Goal: Task Accomplishment & Management: Manage account settings

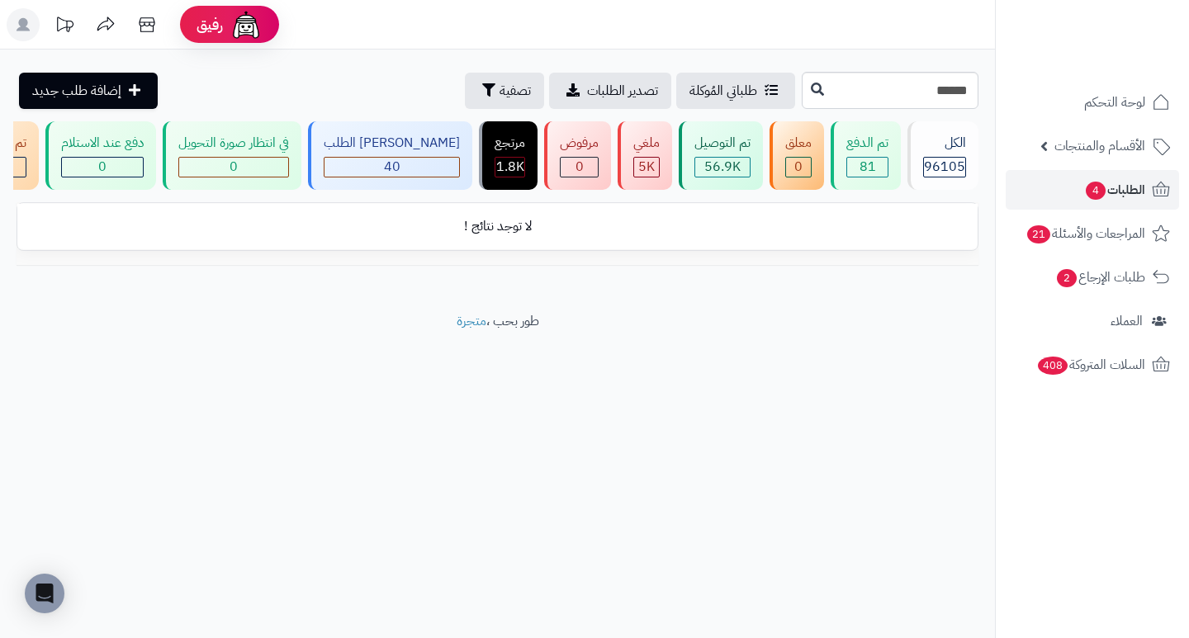
type input "******"
click at [854, 81] on input "******" at bounding box center [890, 90] width 177 height 37
click at [1136, 197] on span "الطلبات 3" at bounding box center [1114, 189] width 61 height 23
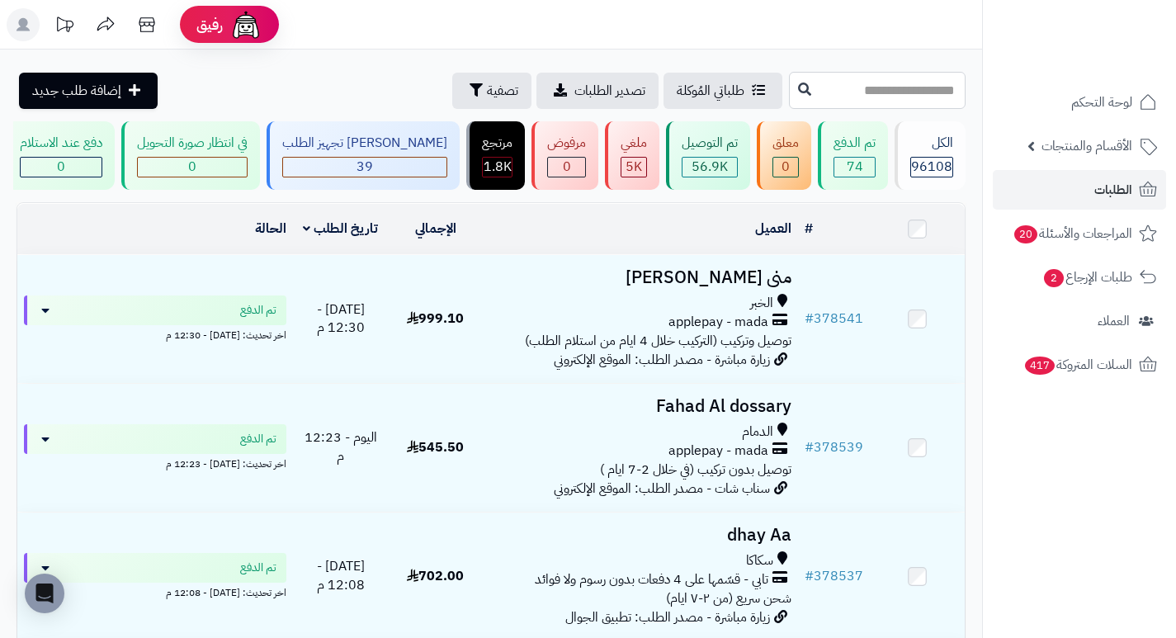
click at [888, 97] on input "text" at bounding box center [877, 90] width 177 height 37
type input "******"
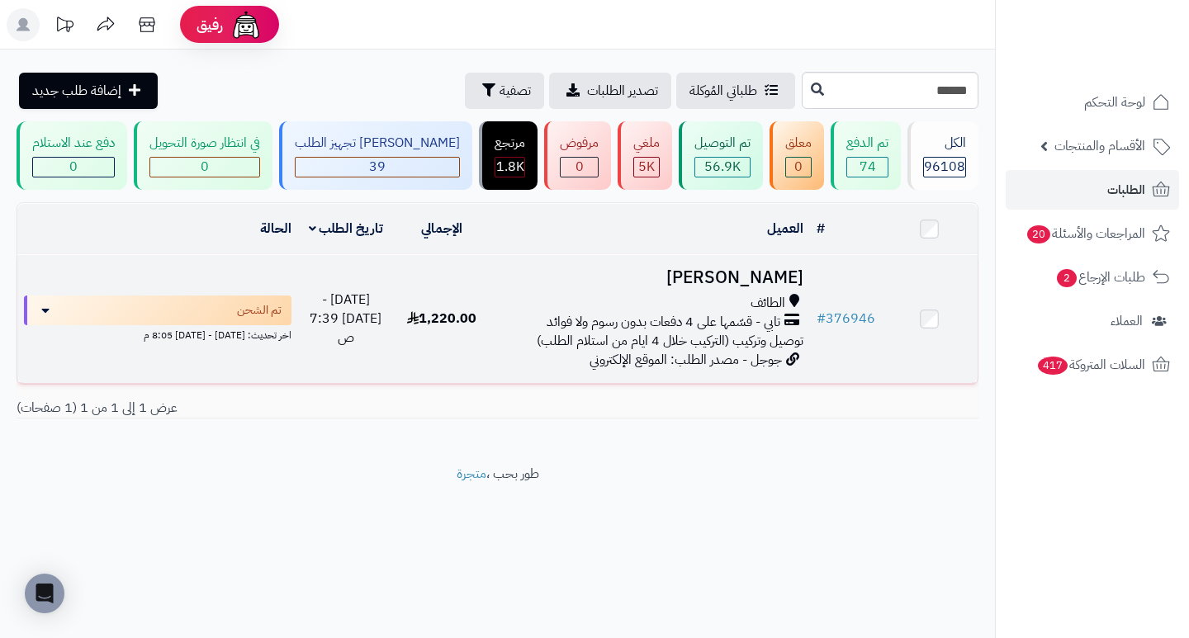
click at [731, 287] on h3 "[PERSON_NAME]" at bounding box center [649, 277] width 306 height 19
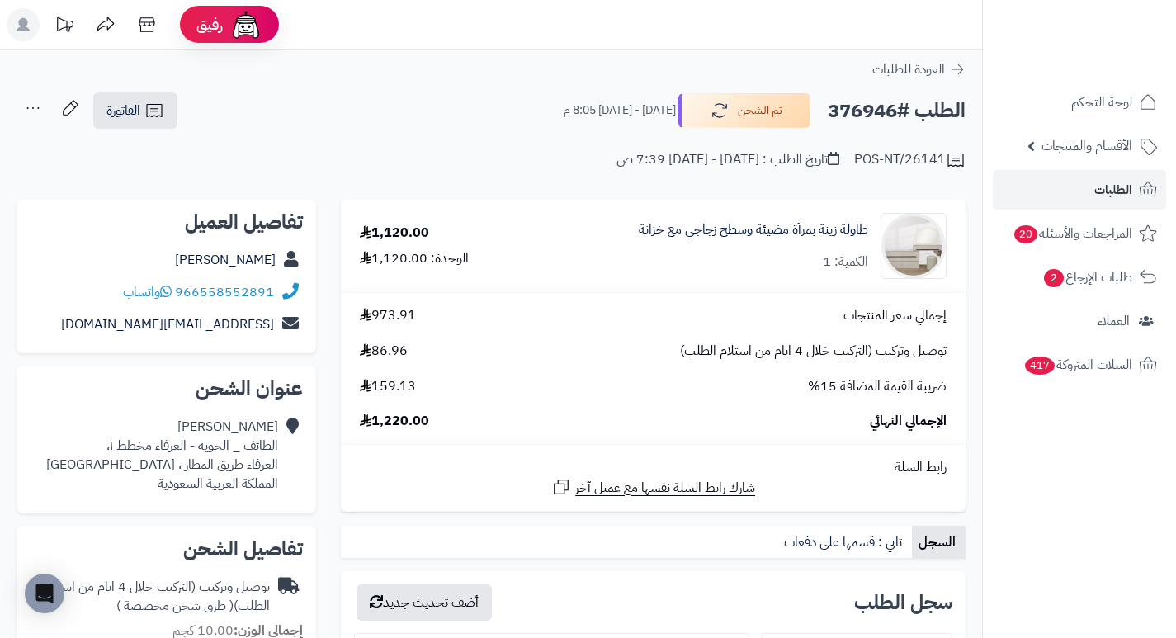
click at [841, 108] on h2 "الطلب #376946" at bounding box center [897, 111] width 138 height 34
copy h2 "376946"
click at [465, 94] on div "الطلب #376946 تم الشحن الإثنين - ١٥ سبتمبر ٢٠٢٥ - 8:05 م الفاتورة طباعة الفاتور…" at bounding box center [491, 111] width 949 height 39
click at [879, 110] on h2 "الطلب #376946" at bounding box center [897, 111] width 138 height 34
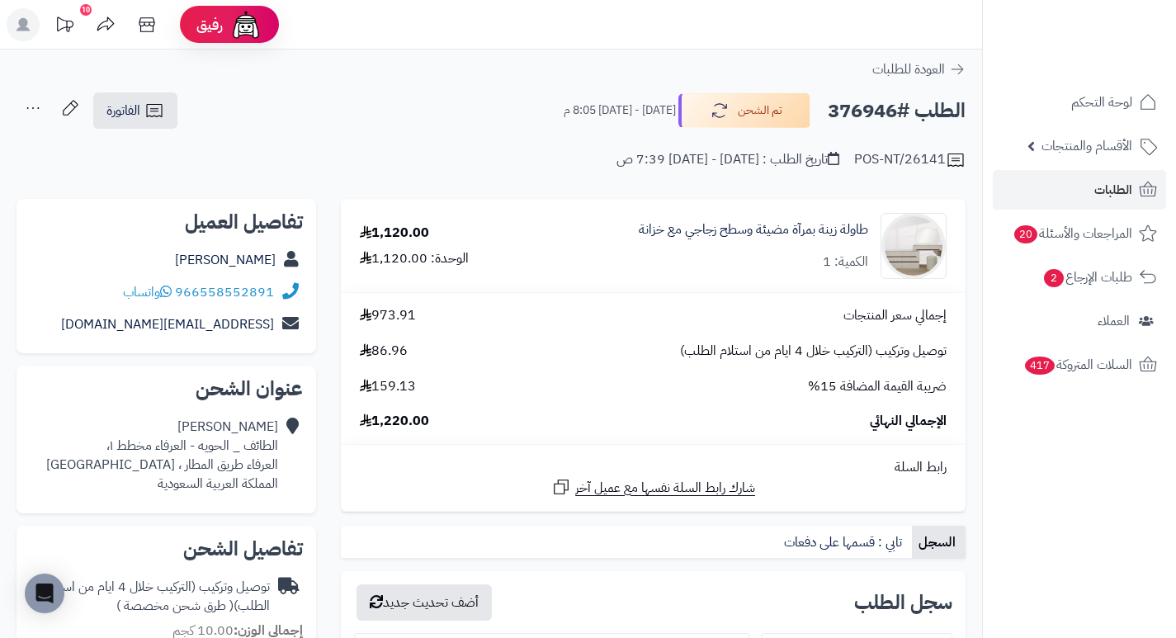
click at [879, 110] on h2 "الطلب #376946" at bounding box center [897, 111] width 138 height 34
copy h2 "376946"
click at [1093, 185] on link "الطلبات" at bounding box center [1079, 190] width 173 height 40
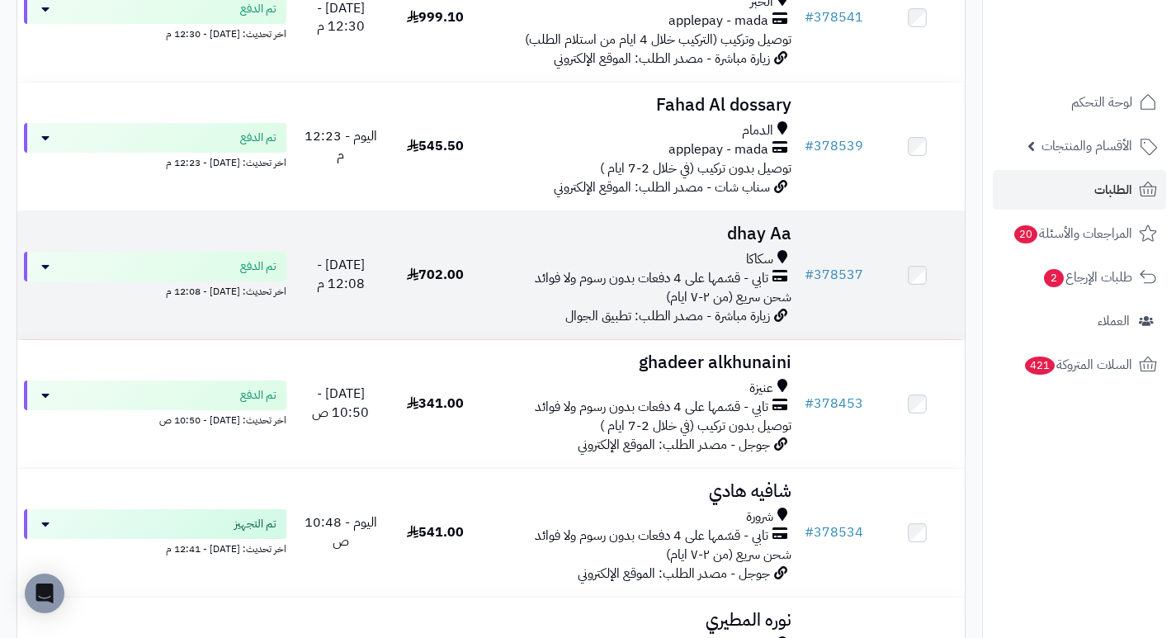
scroll to position [330, 0]
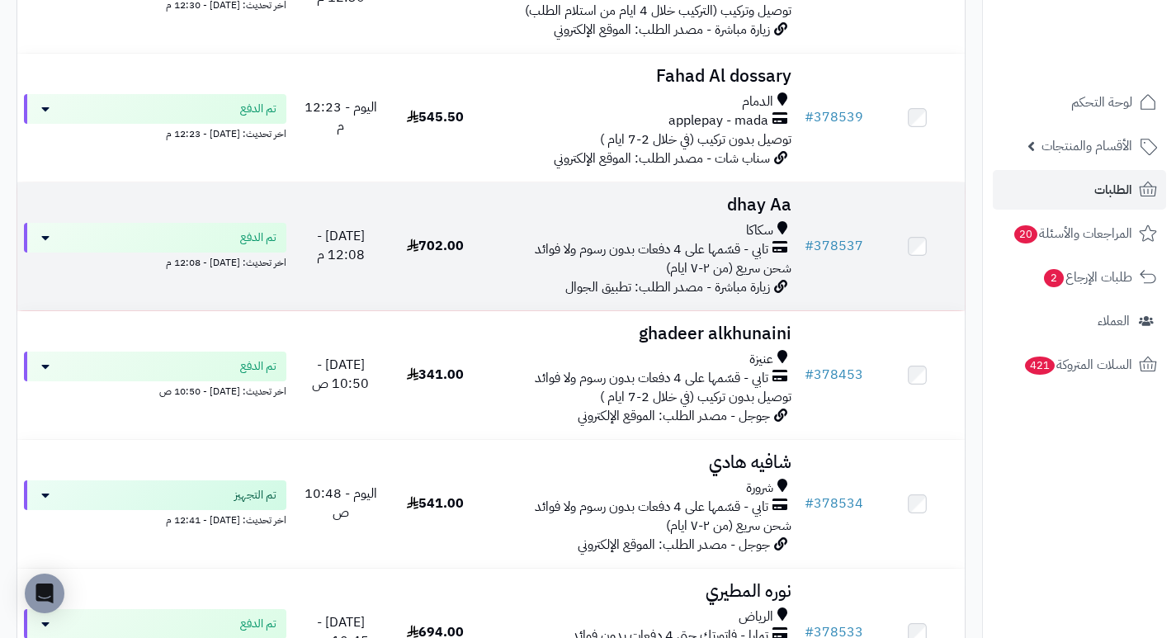
click at [760, 215] on h3 "dhay Aa" at bounding box center [641, 205] width 302 height 19
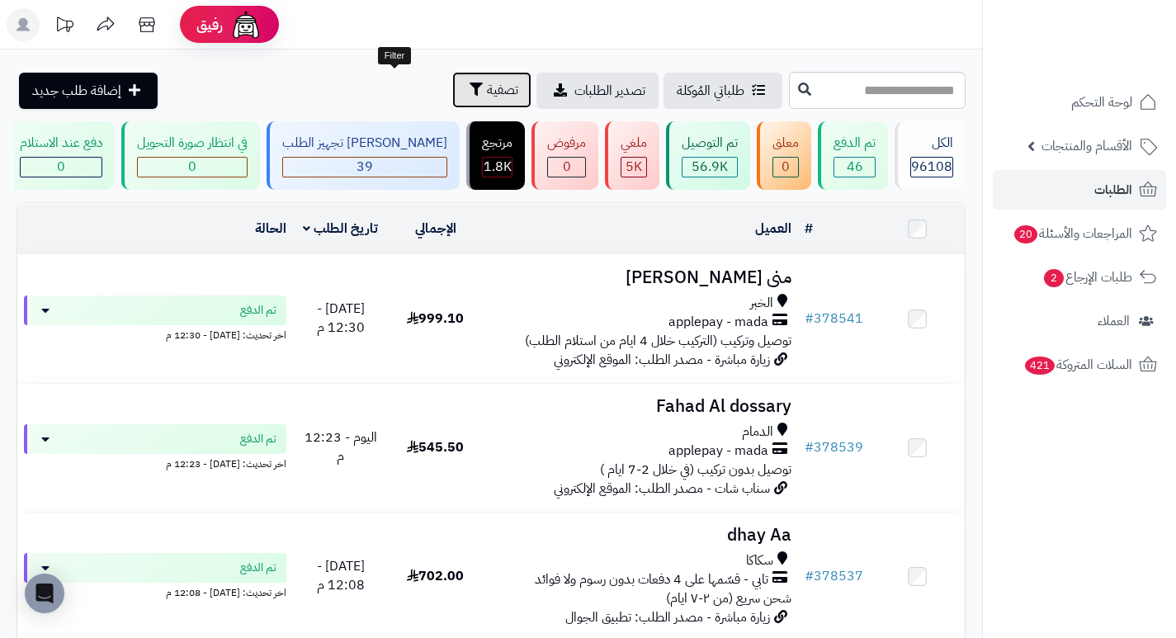
click at [487, 92] on span "تصفية" at bounding box center [502, 90] width 31 height 20
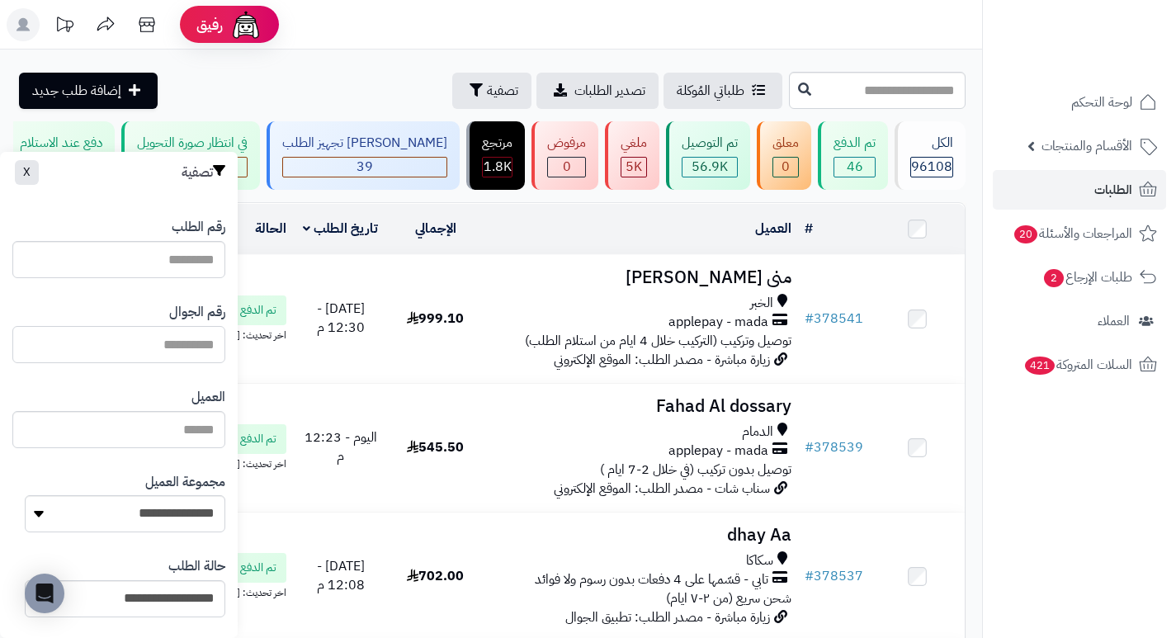
paste input "*********"
type input "*********"
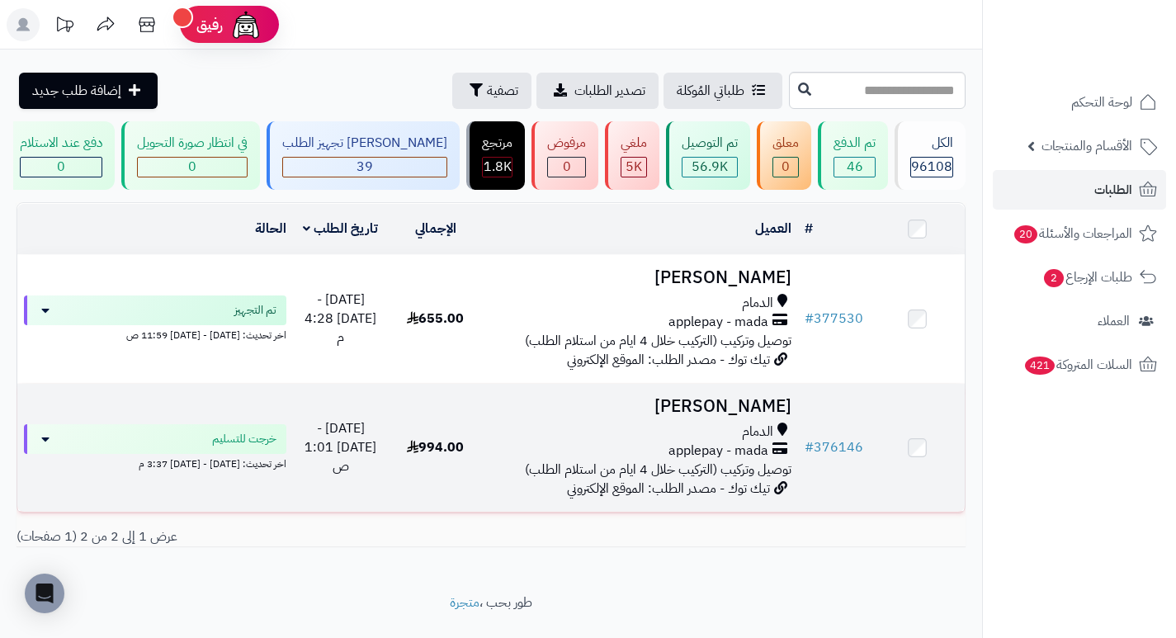
click at [767, 416] on h3 "[PERSON_NAME]" at bounding box center [641, 406] width 302 height 19
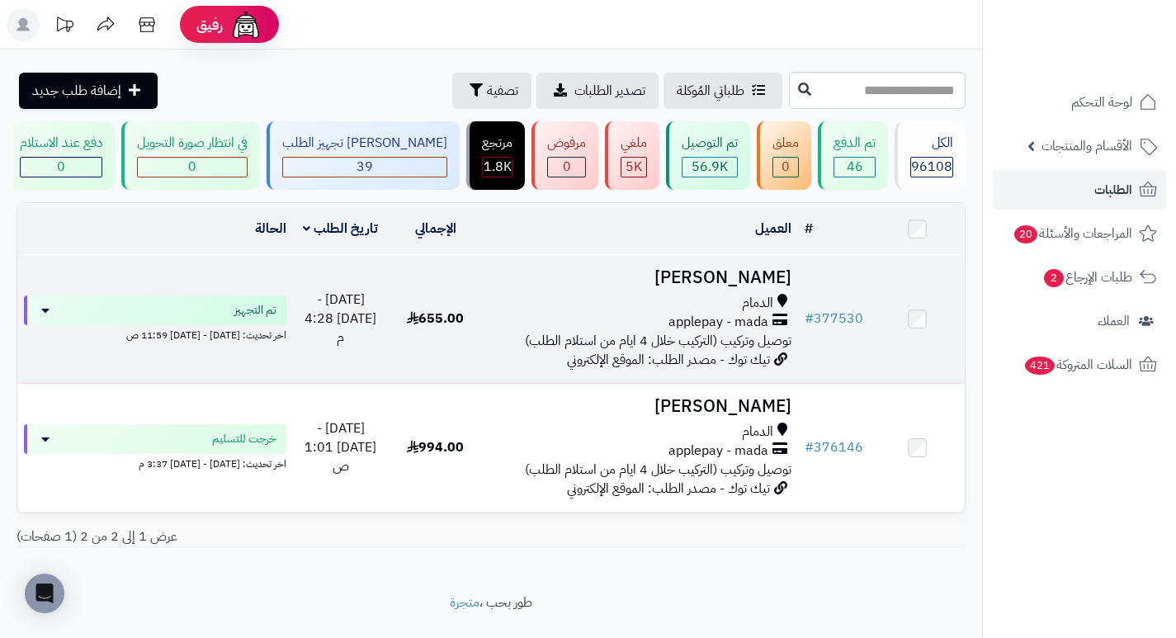
click at [763, 284] on h3 "[PERSON_NAME]" at bounding box center [641, 277] width 302 height 19
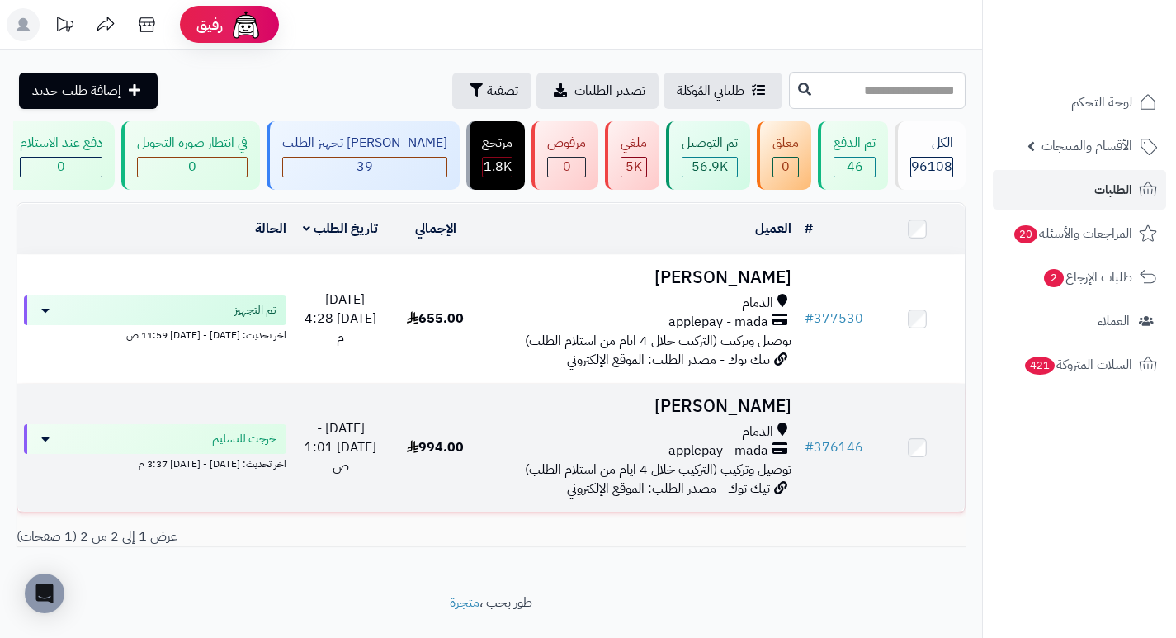
click at [758, 416] on h3 "[PERSON_NAME]" at bounding box center [641, 406] width 302 height 19
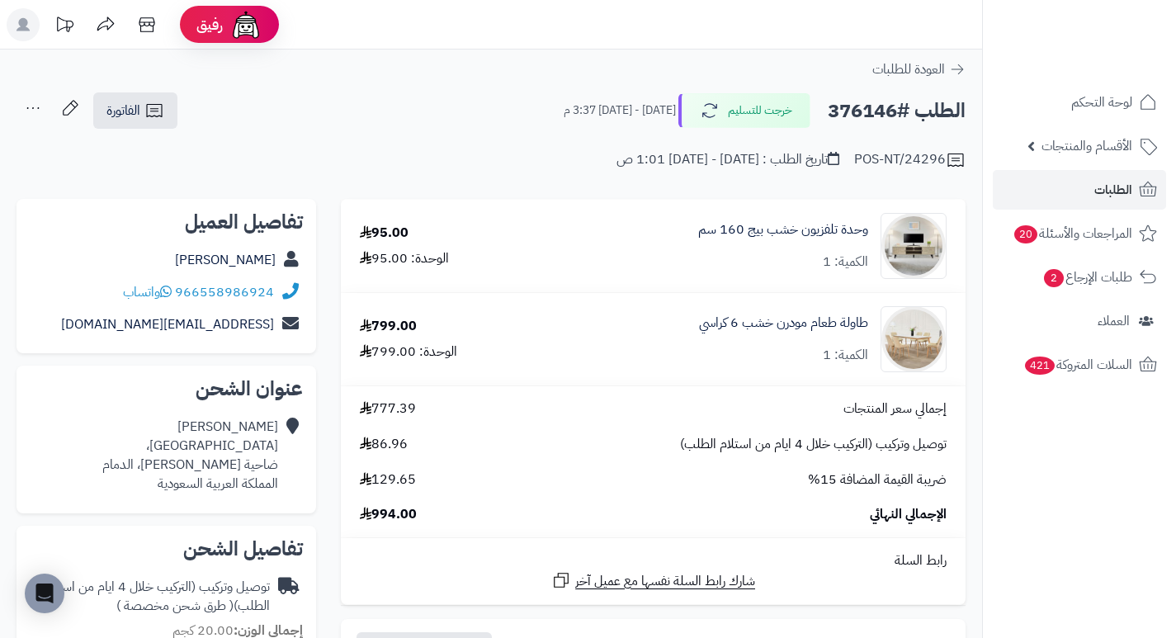
click at [873, 111] on h2 "الطلب #376146" at bounding box center [897, 111] width 138 height 34
copy h2 "376146"
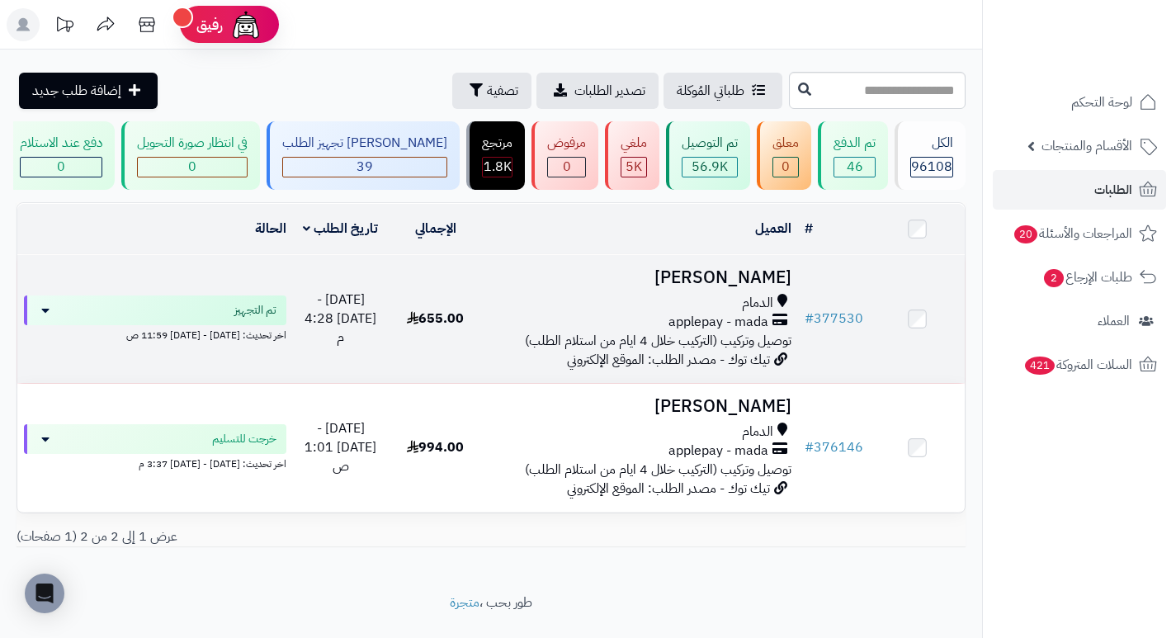
click at [750, 287] on h3 "[PERSON_NAME]" at bounding box center [641, 277] width 302 height 19
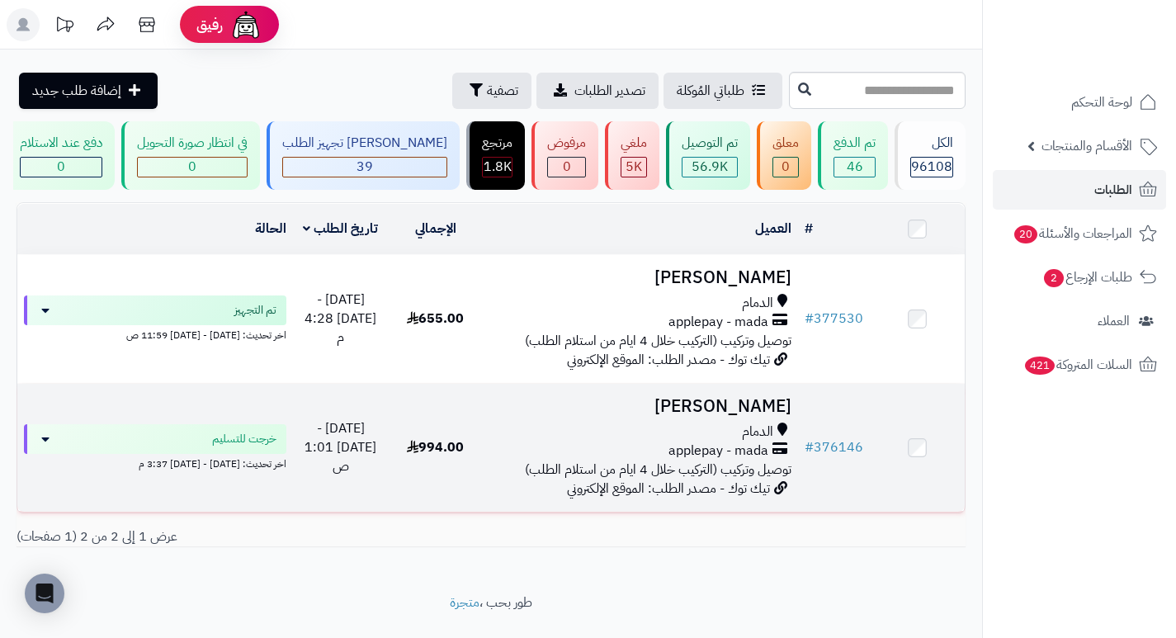
click at [771, 409] on h3 "[PERSON_NAME]" at bounding box center [641, 406] width 302 height 19
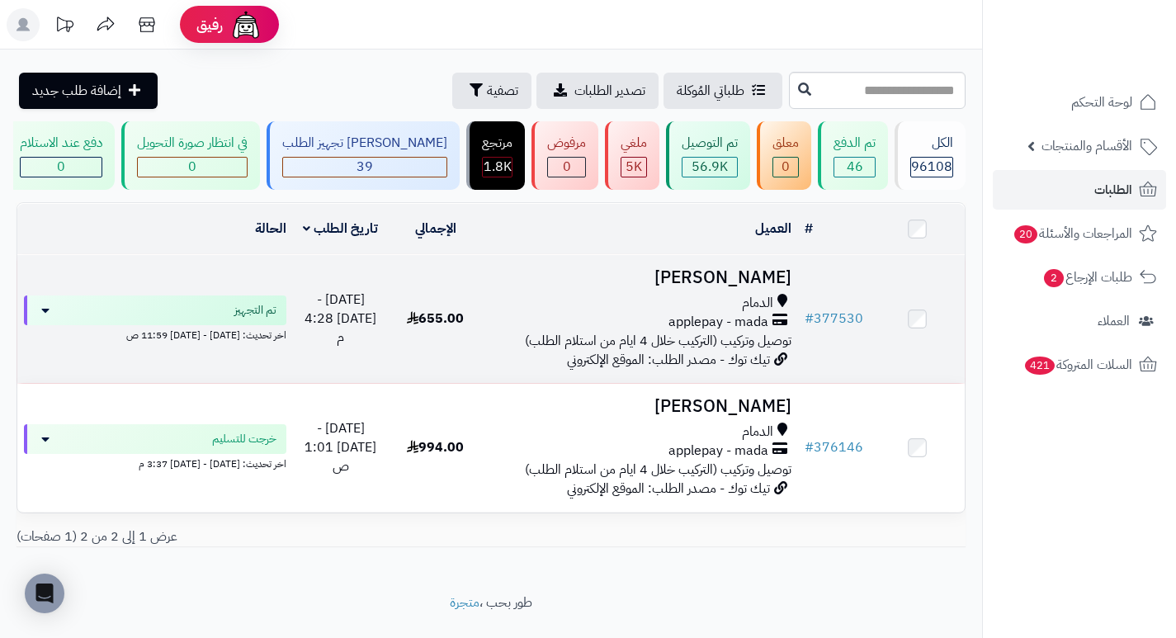
click at [764, 286] on h3 "[PERSON_NAME]" at bounding box center [641, 277] width 302 height 19
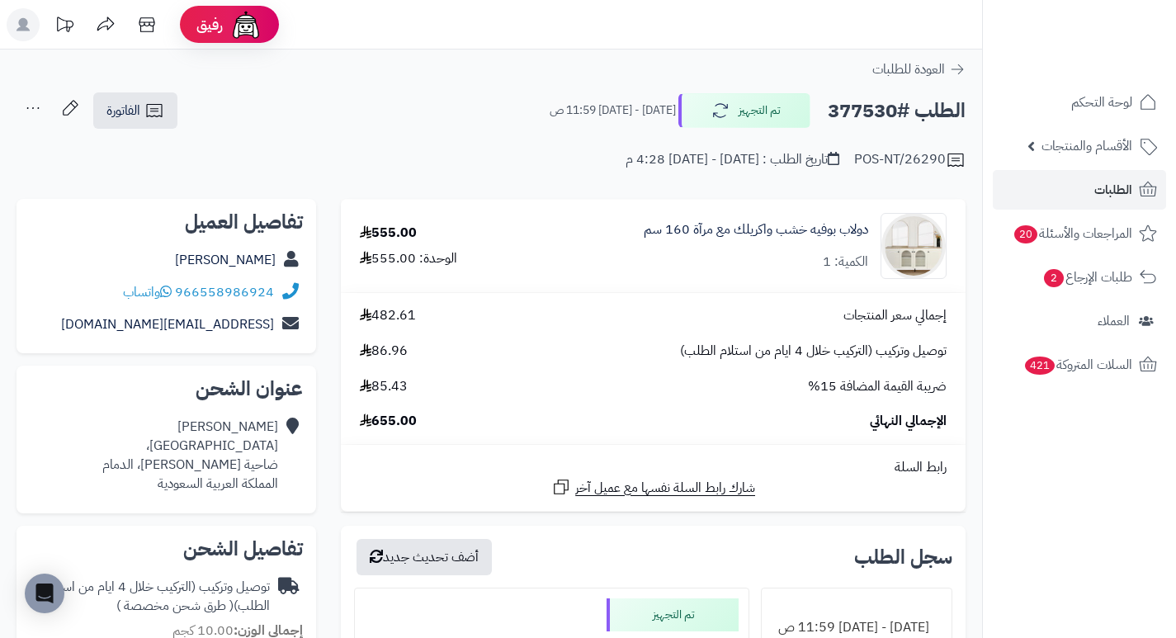
click at [867, 106] on h2 "الطلب #377530" at bounding box center [897, 111] width 138 height 34
copy h2 "377530"
click at [1094, 192] on link "الطلبات" at bounding box center [1079, 190] width 173 height 40
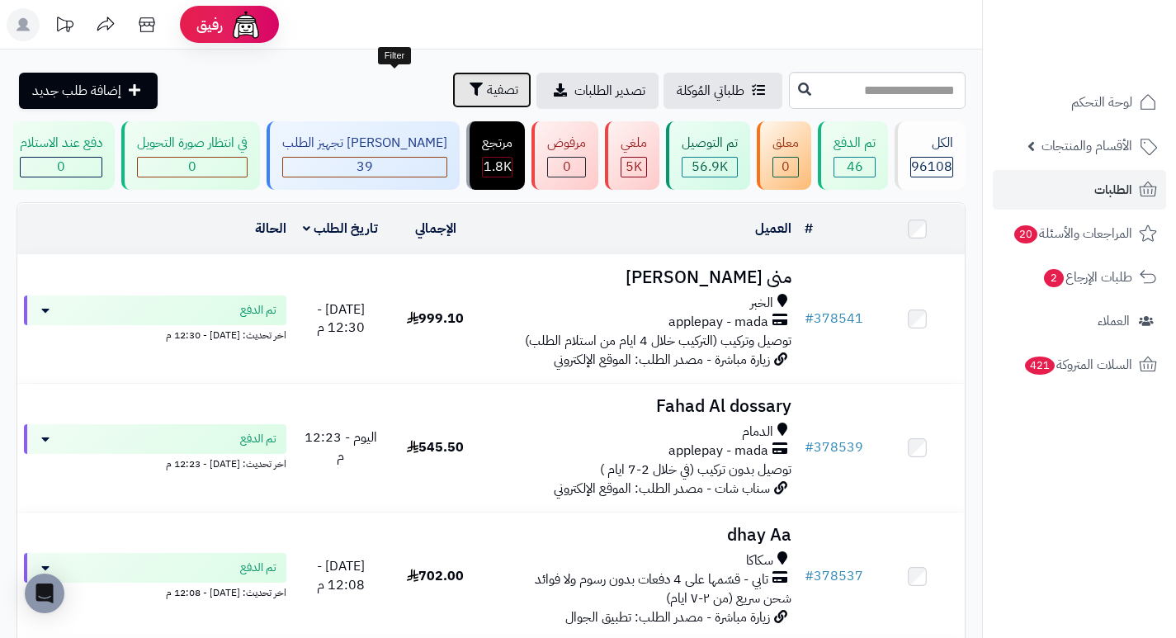
click at [487, 92] on span "تصفية" at bounding box center [502, 90] width 31 height 20
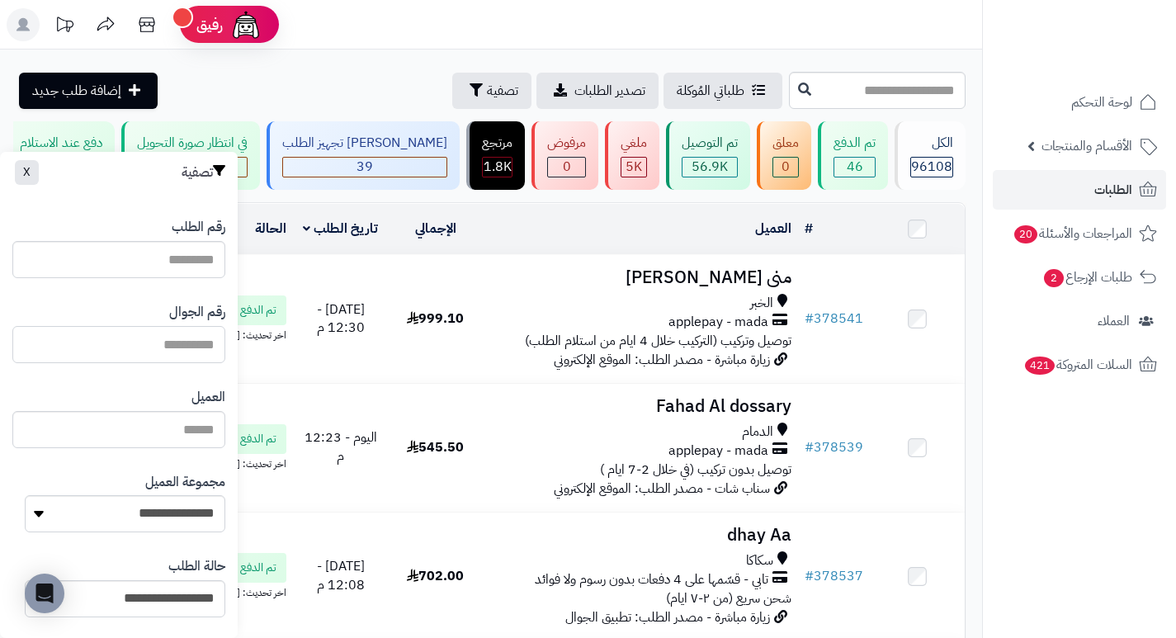
paste input "*********"
type input "*********"
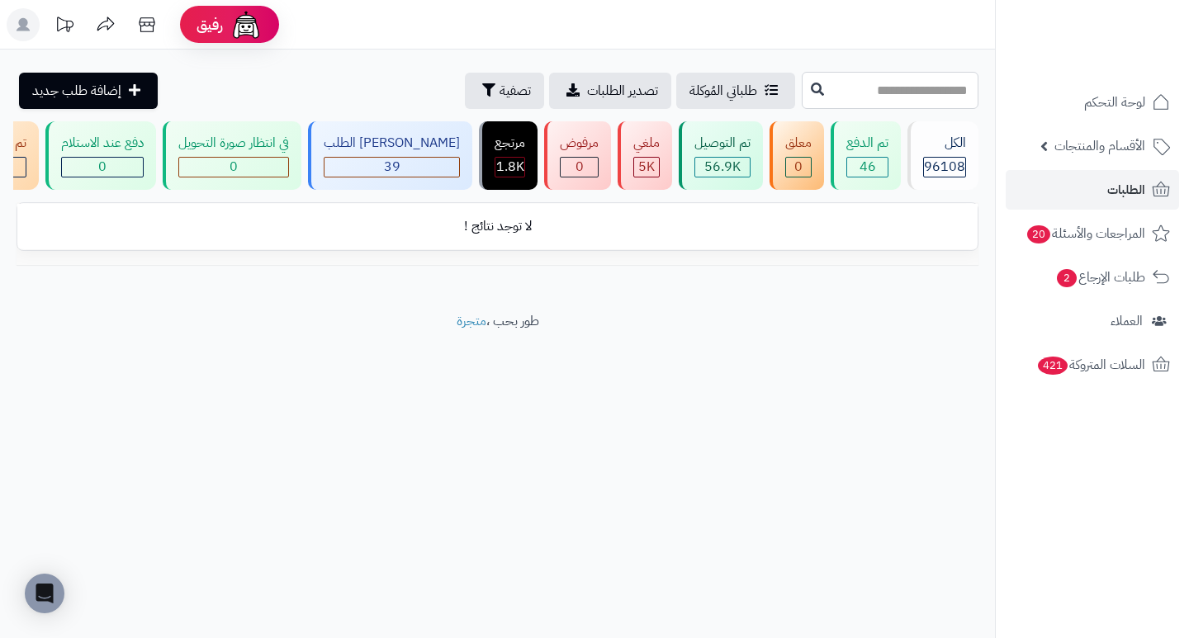
click at [880, 102] on input "text" at bounding box center [890, 90] width 177 height 37
click at [465, 92] on button "تصفية" at bounding box center [504, 90] width 79 height 36
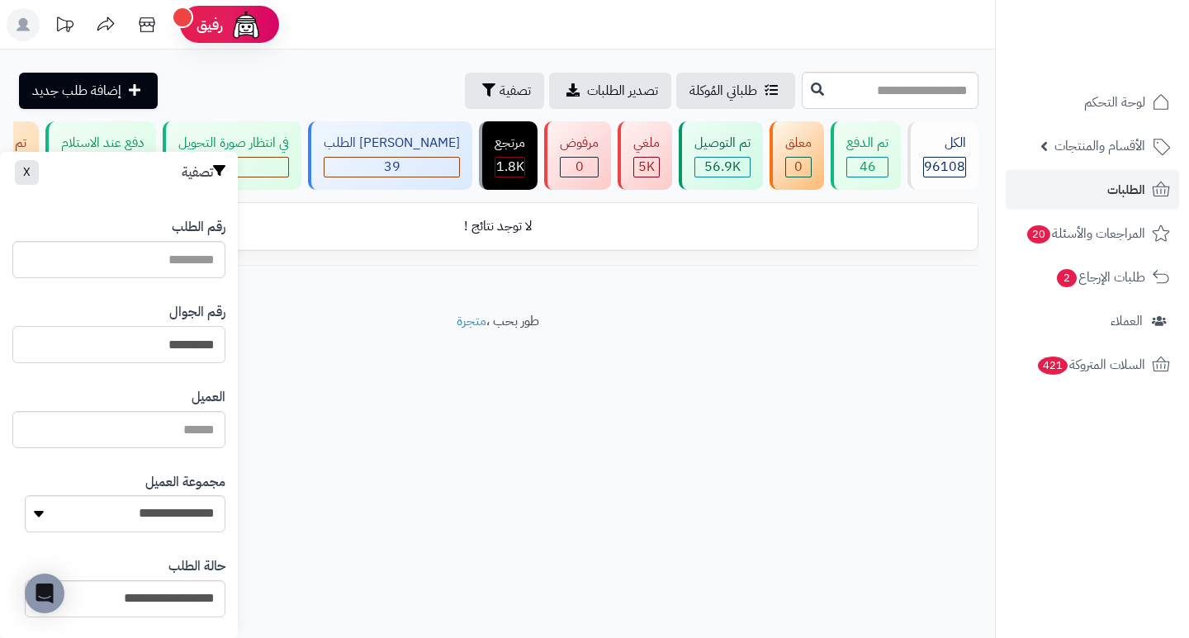
click at [126, 348] on input "*********" at bounding box center [118, 344] width 213 height 37
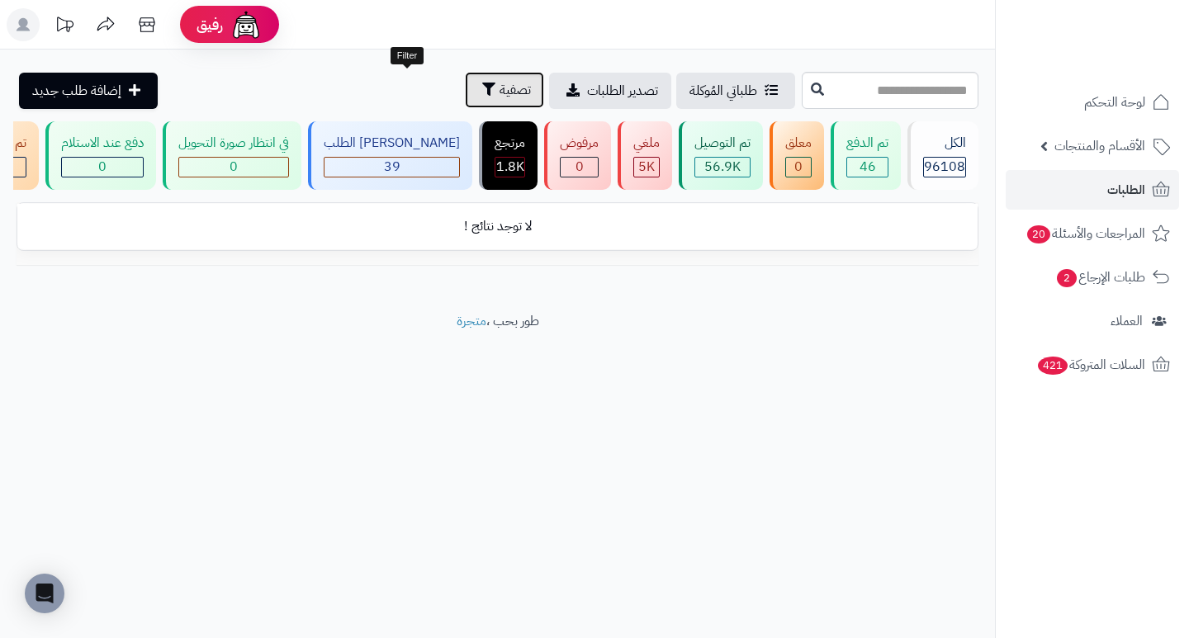
click at [499, 90] on span "تصفية" at bounding box center [514, 90] width 31 height 20
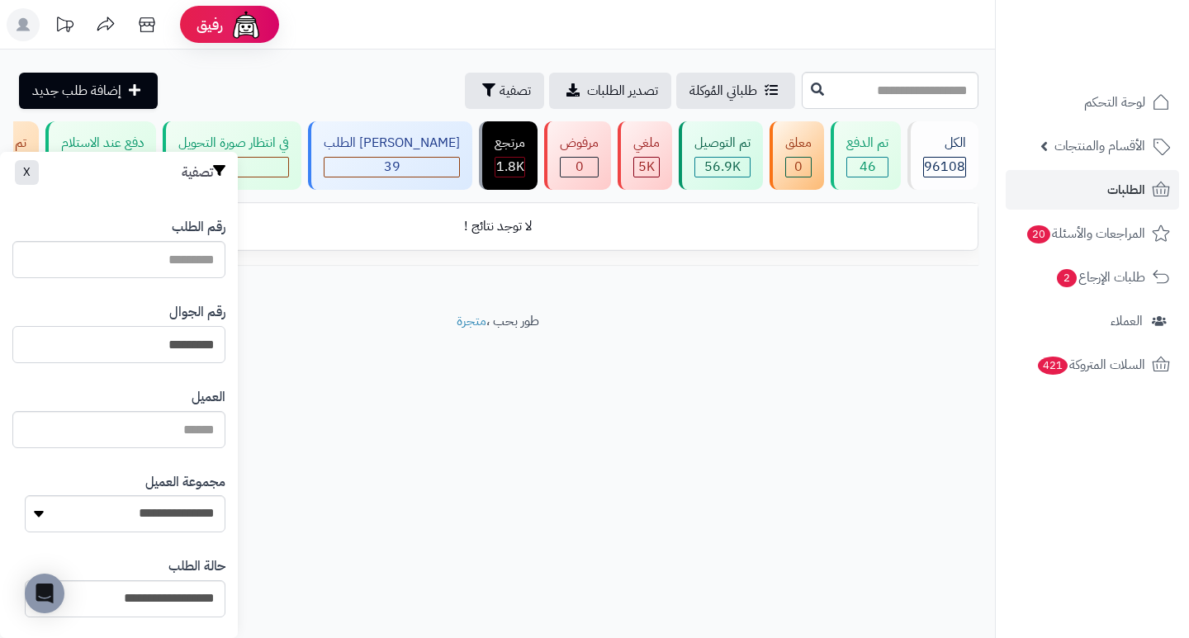
click at [121, 349] on input "*********" at bounding box center [118, 344] width 213 height 37
type input "*********"
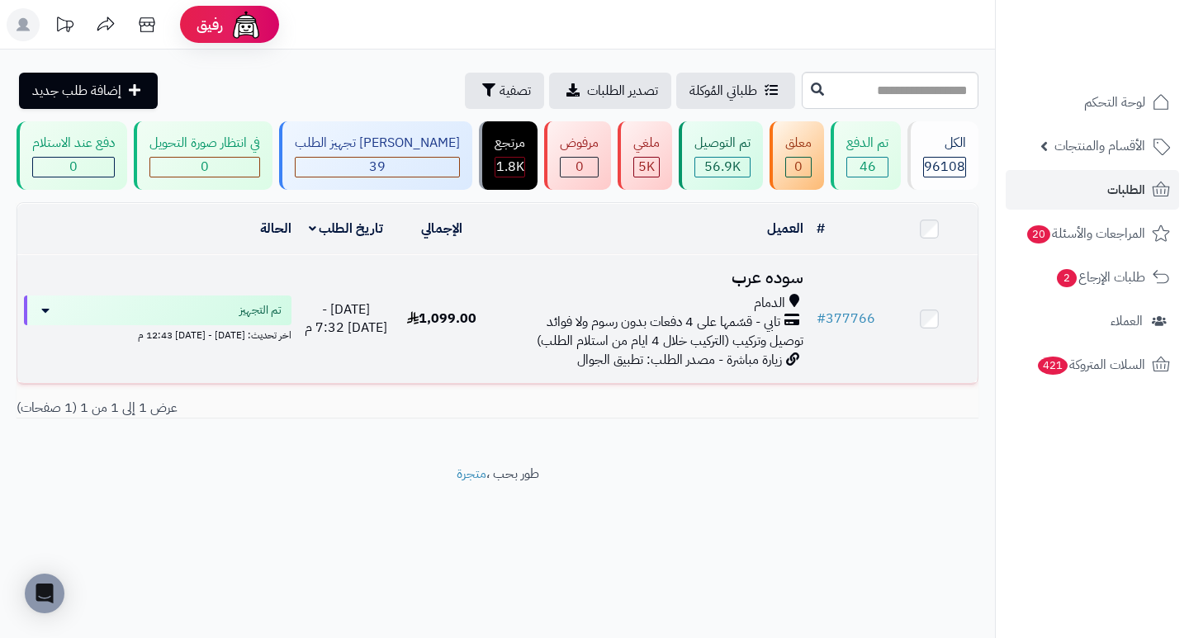
click at [759, 287] on h3 "سوده عرب" at bounding box center [649, 277] width 306 height 19
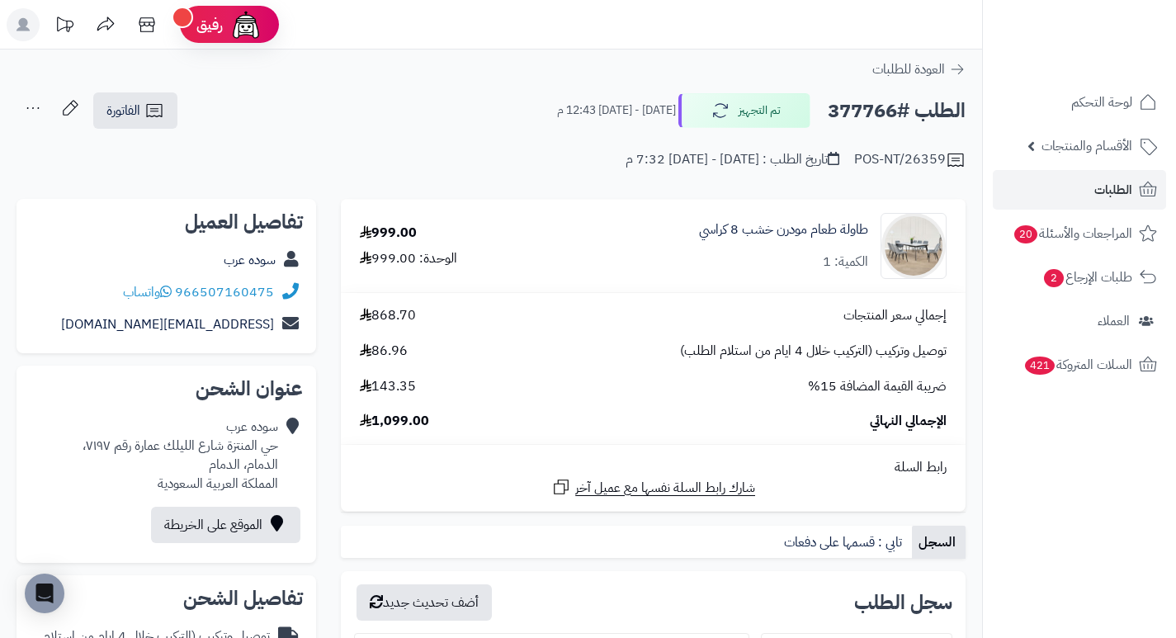
click at [859, 114] on h2 "الطلب #377766" at bounding box center [897, 111] width 138 height 34
copy h2 "377766"
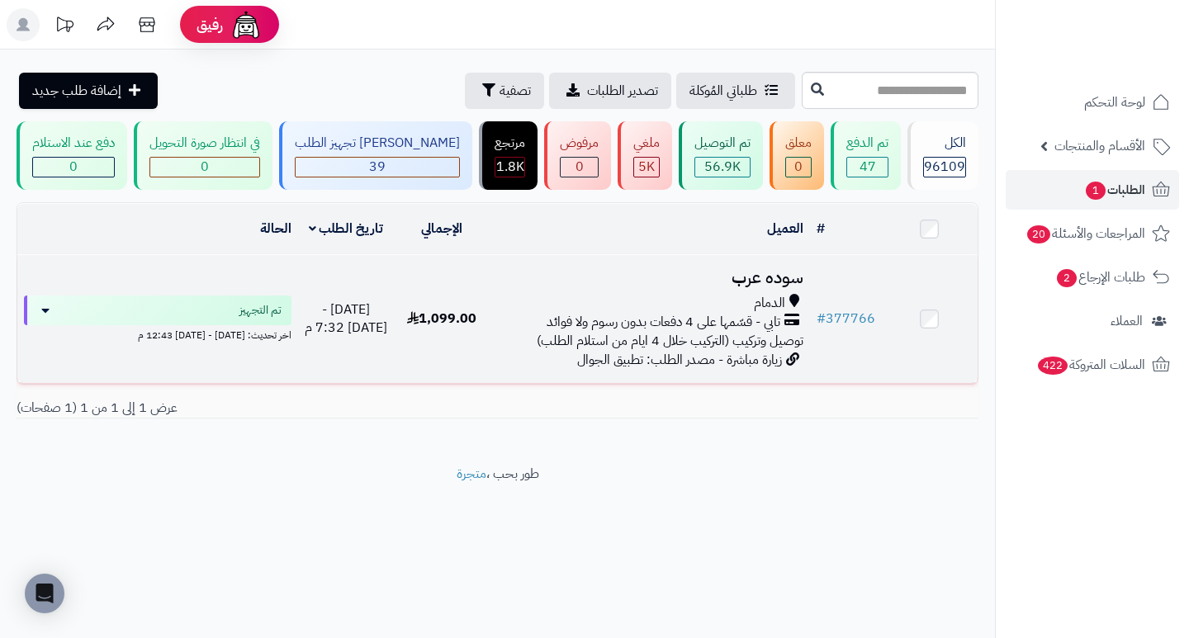
click at [742, 287] on h3 "سوده عرب" at bounding box center [649, 277] width 306 height 19
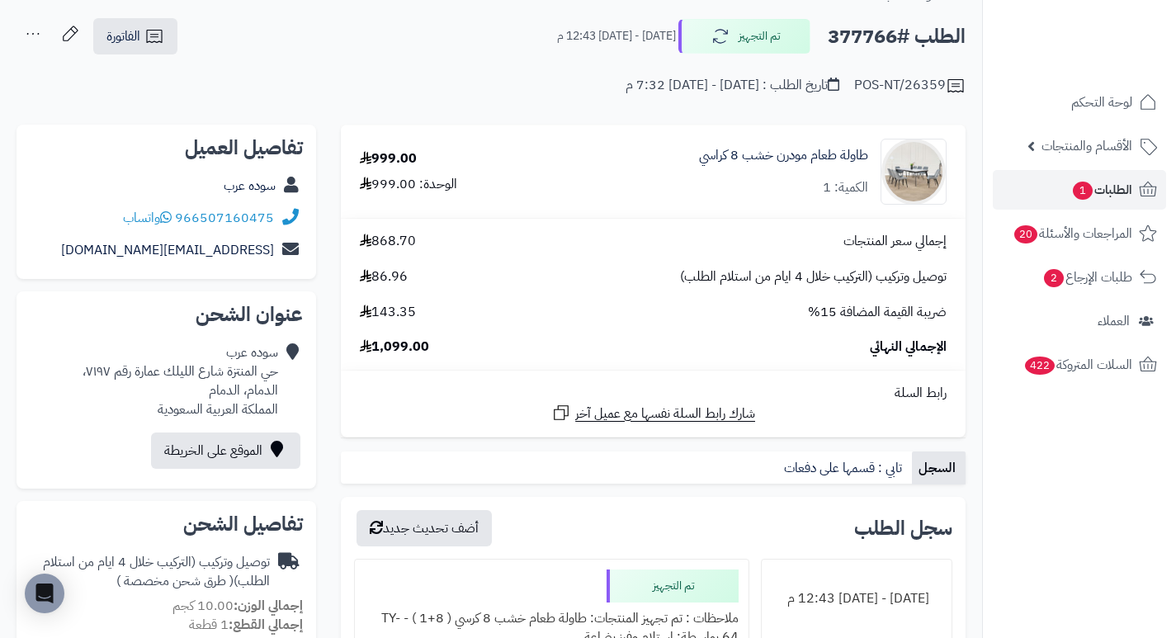
scroll to position [165, 0]
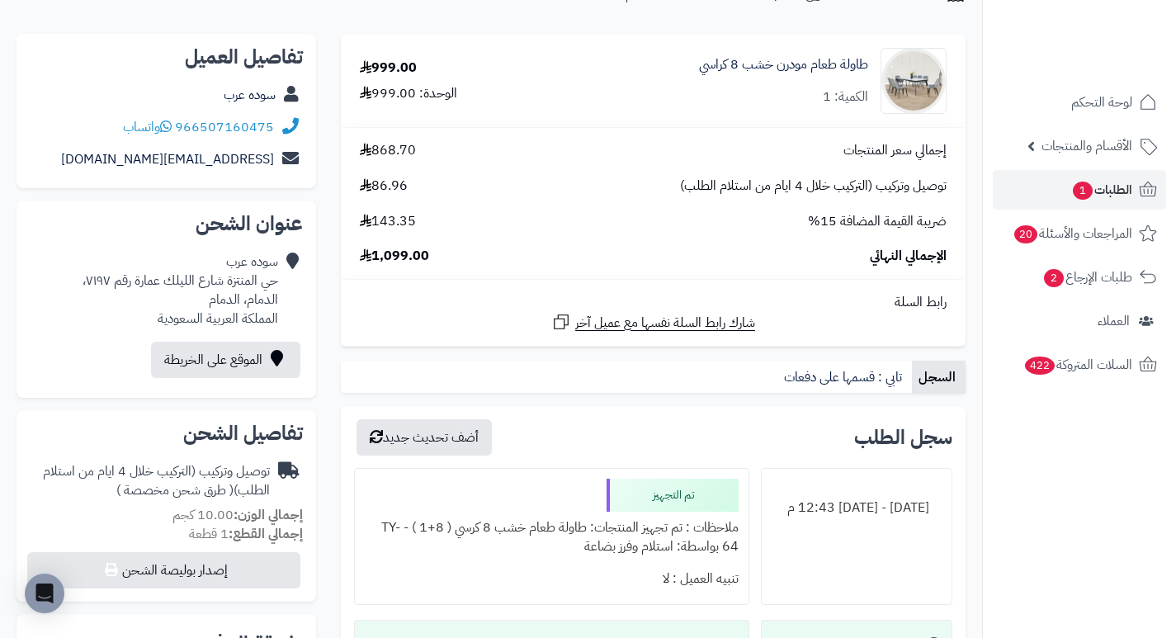
drag, startPoint x: 239, startPoint y: 125, endPoint x: 485, endPoint y: 256, distance: 279.2
click at [485, 256] on div "الإجمالي النهائي 1,099.00" at bounding box center [654, 256] width 612 height 19
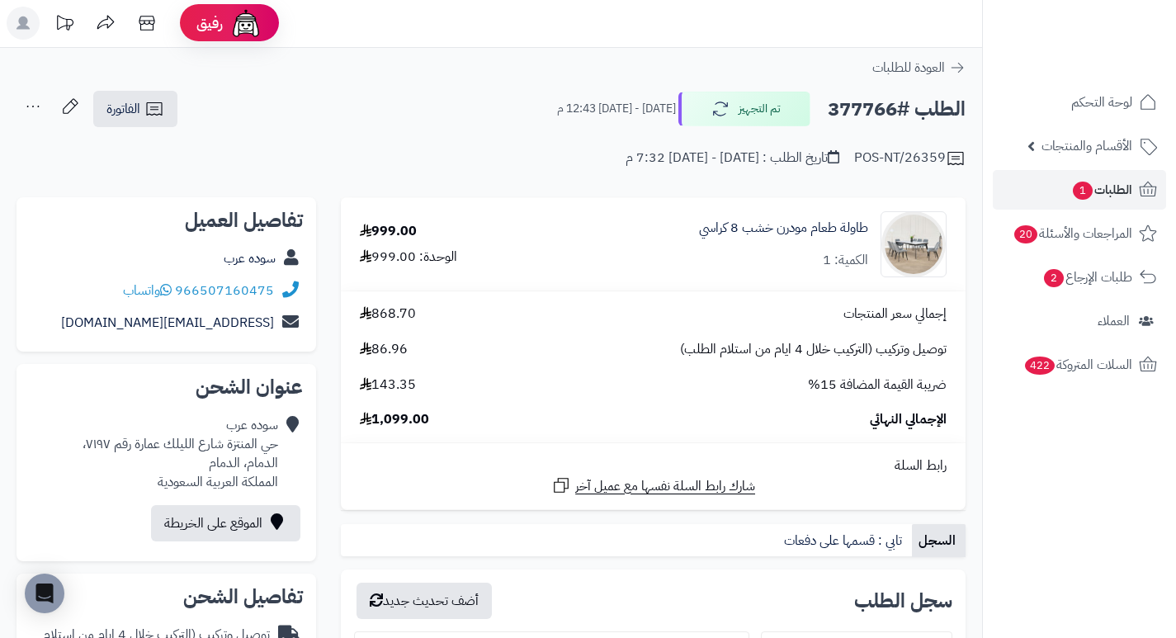
scroll to position [0, 0]
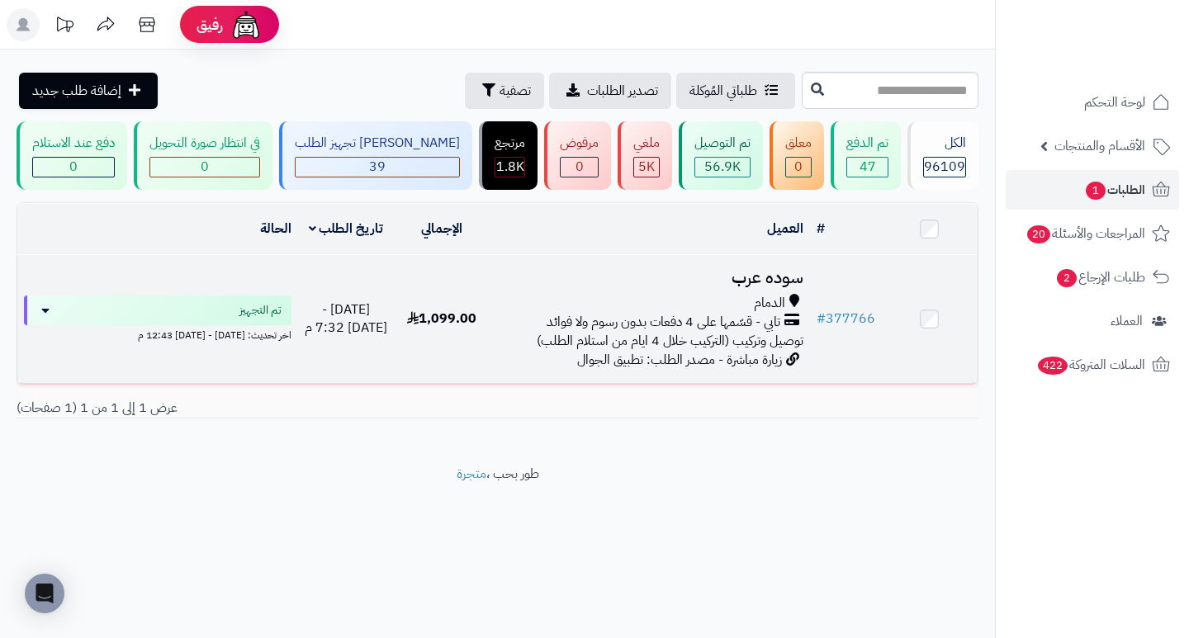
click at [761, 286] on h3 "سوده عرب" at bounding box center [649, 277] width 306 height 19
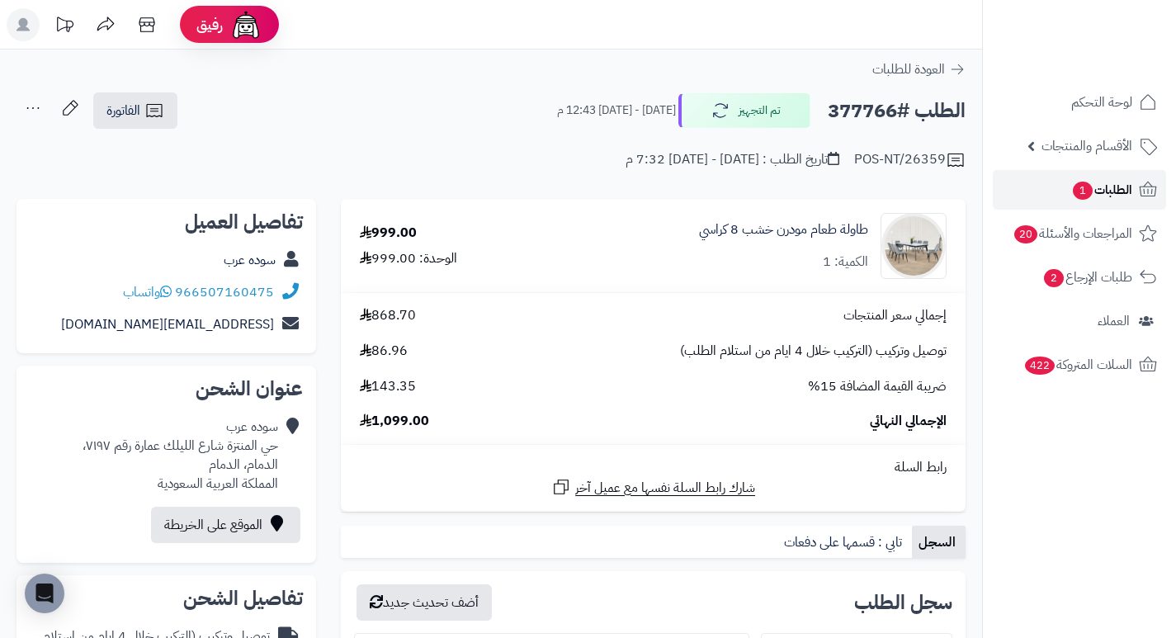
click at [1103, 198] on span "الطلبات 1" at bounding box center [1102, 189] width 61 height 23
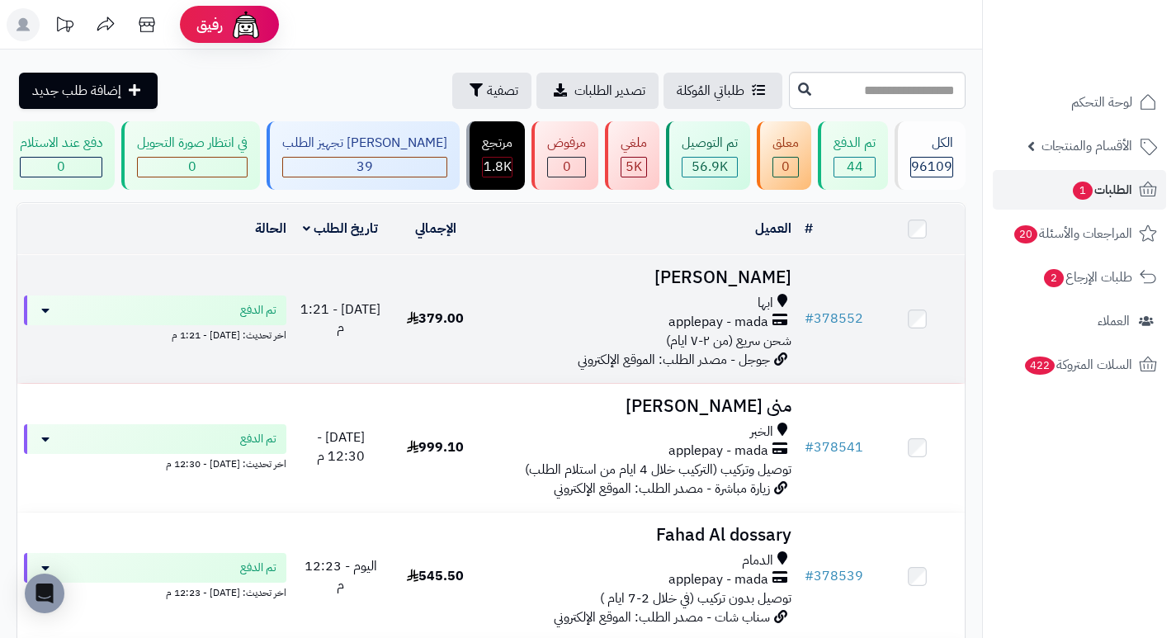
click at [758, 287] on h3 "ندى الشهري" at bounding box center [641, 277] width 302 height 19
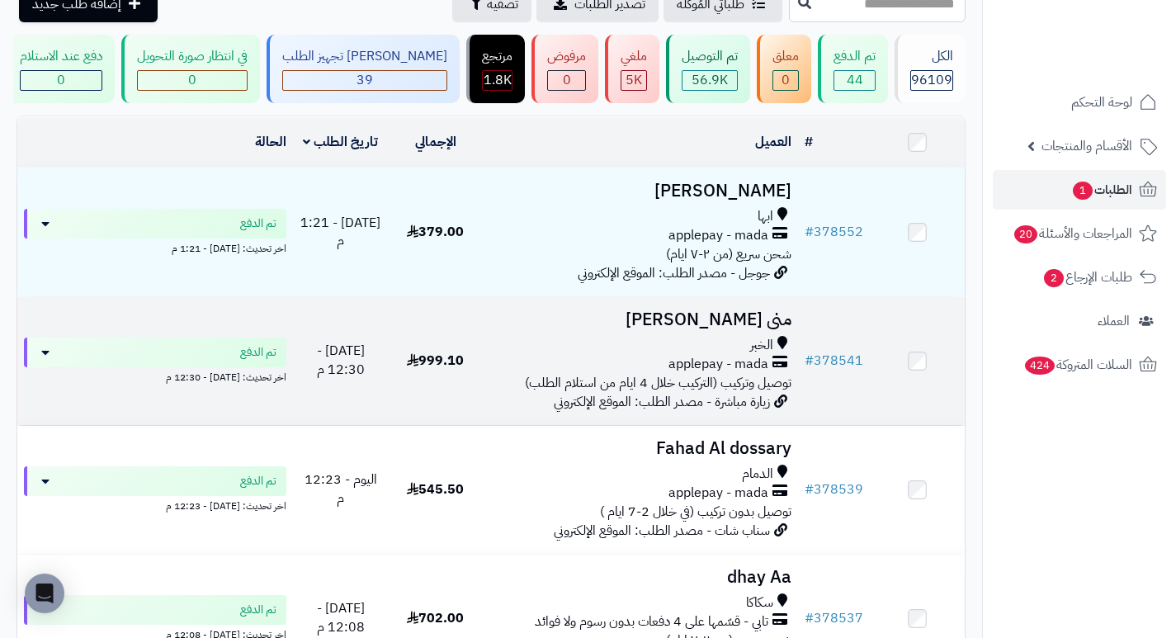
scroll to position [248, 0]
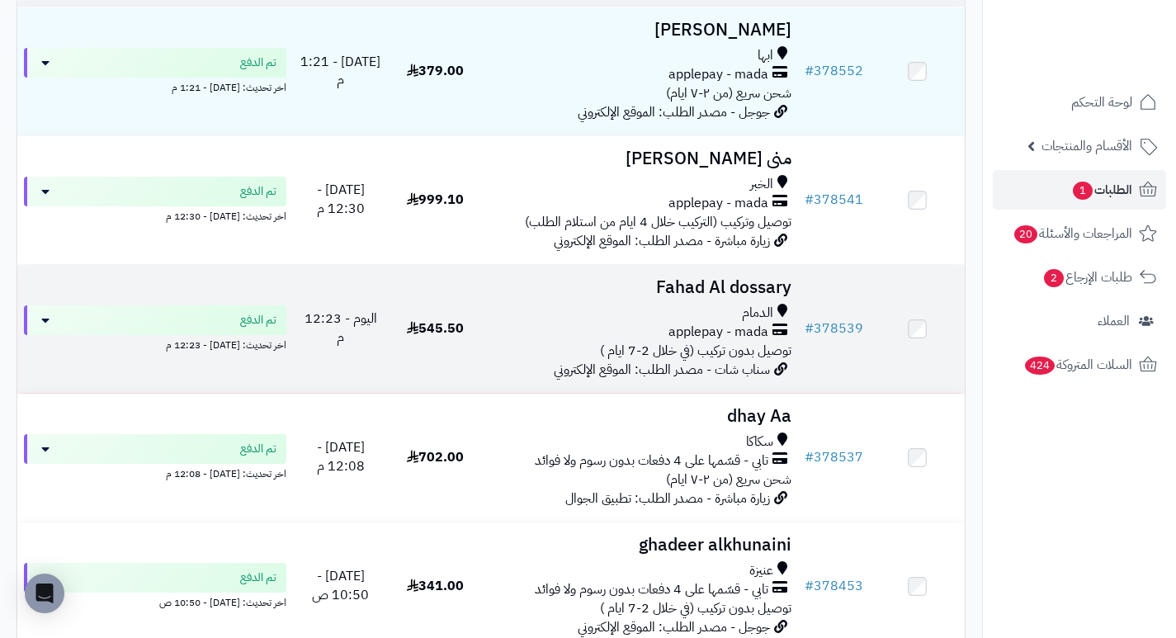
click at [731, 297] on h3 "Fahad Al dossary" at bounding box center [641, 287] width 302 height 19
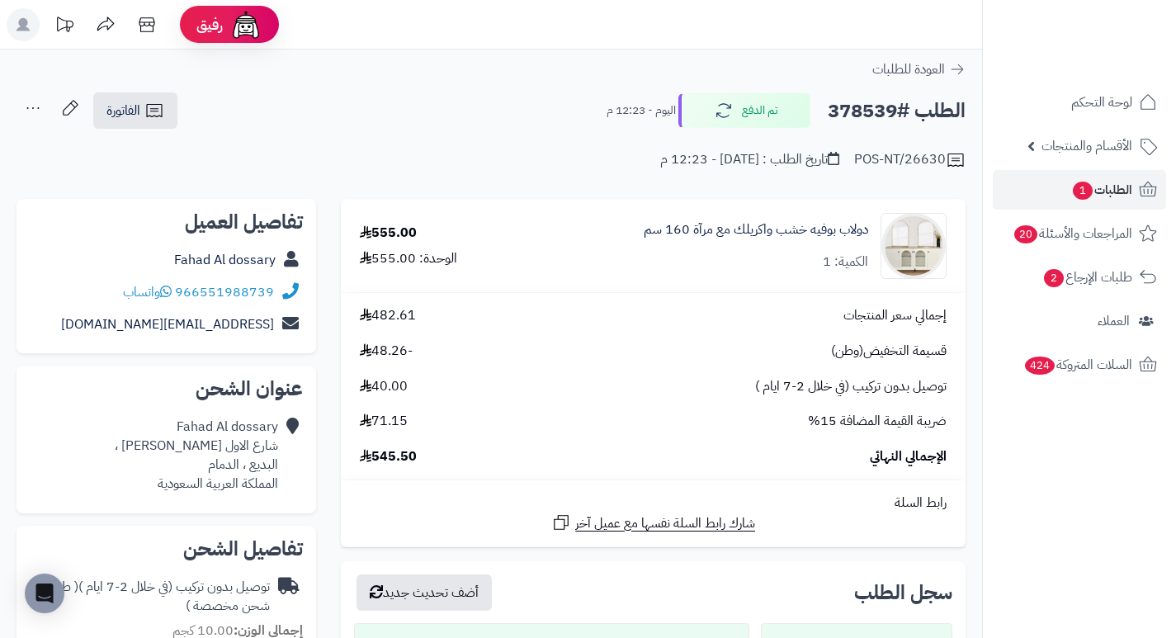
drag, startPoint x: 565, startPoint y: 172, endPoint x: 533, endPoint y: 145, distance: 41.0
click at [533, 145] on div "POS-NT/26630 تاريخ الطلب : اليوم - 12:23 م" at bounding box center [491, 150] width 949 height 40
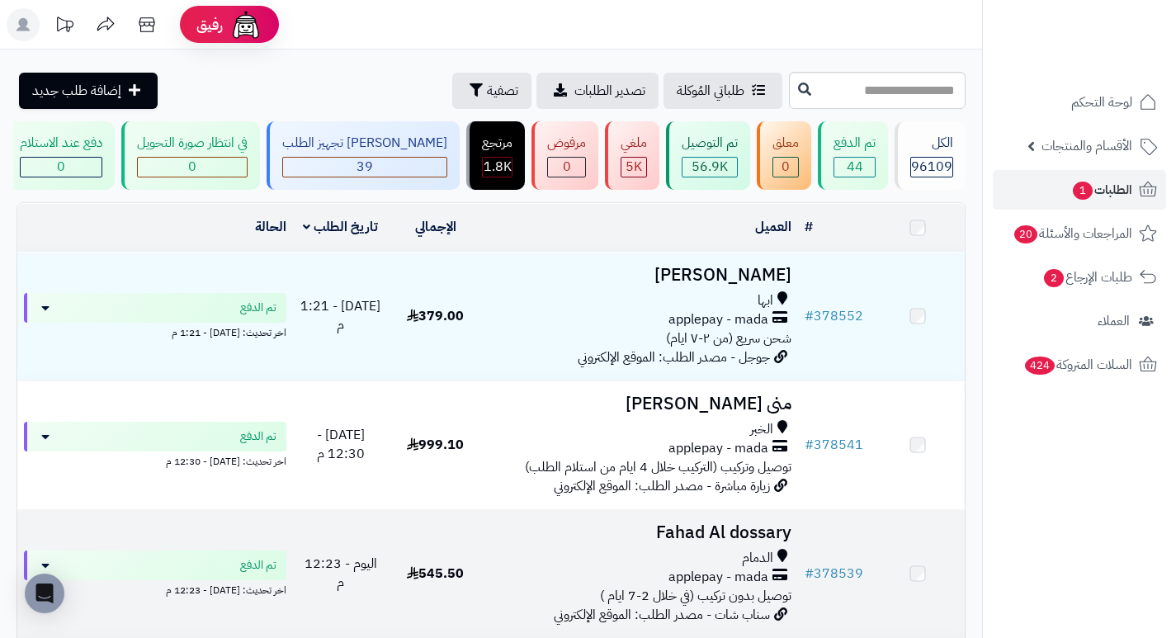
scroll to position [265, 0]
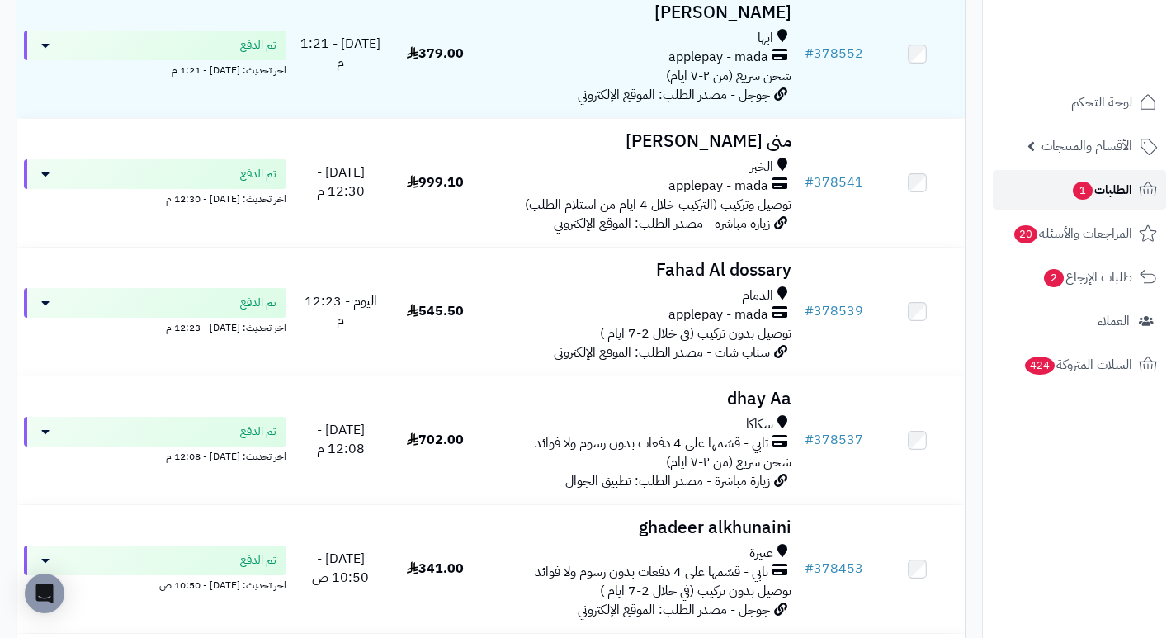
click at [1038, 192] on link "الطلبات 1" at bounding box center [1079, 190] width 173 height 40
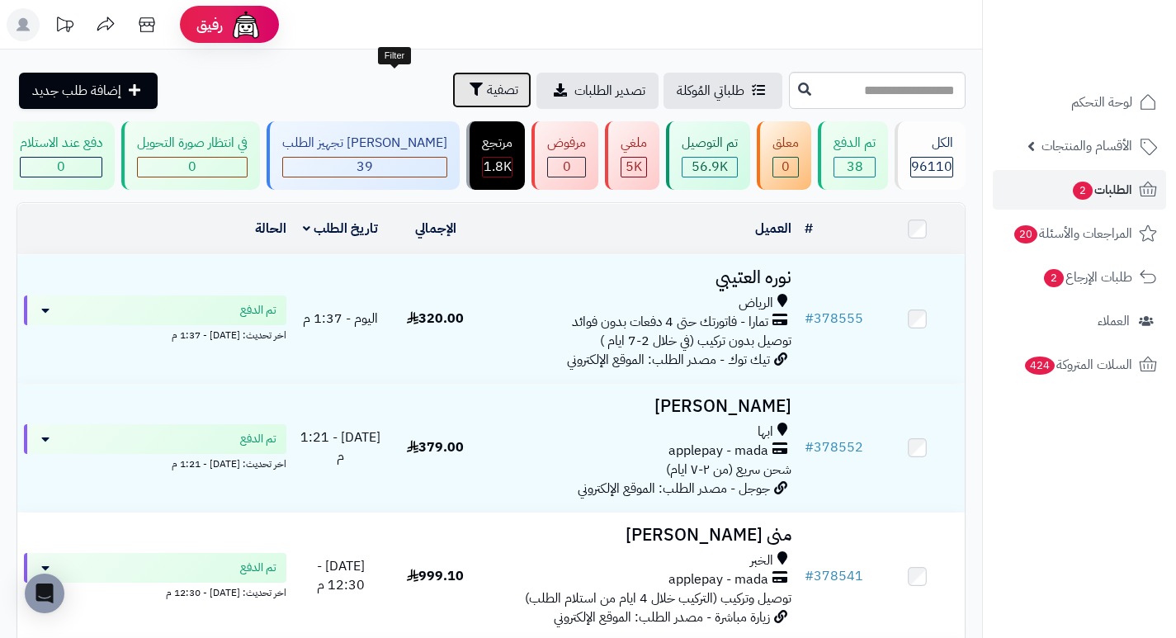
click at [452, 101] on button "تصفية" at bounding box center [491, 90] width 79 height 36
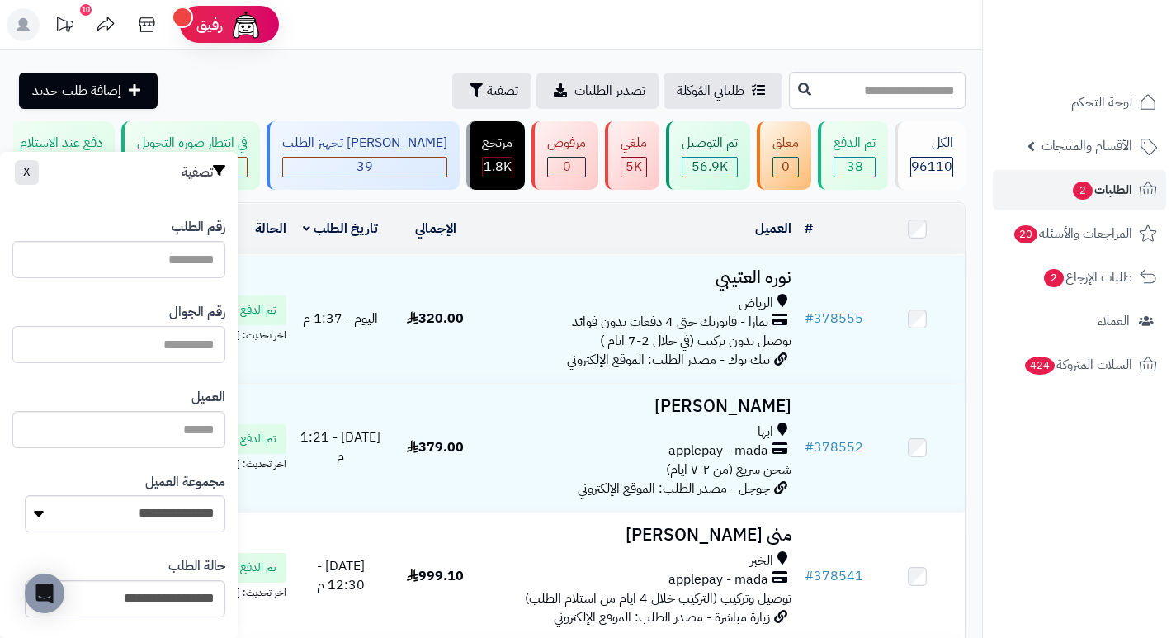
paste input "*********"
type input "*********"
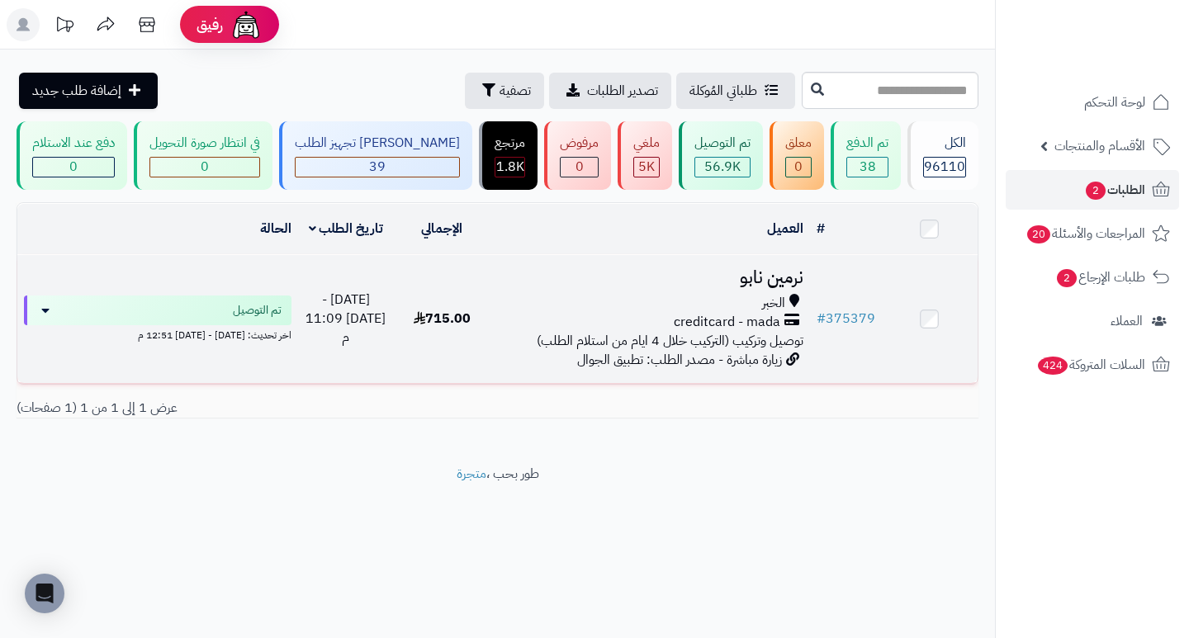
click at [764, 287] on h3 "نرمين نابو" at bounding box center [649, 277] width 306 height 19
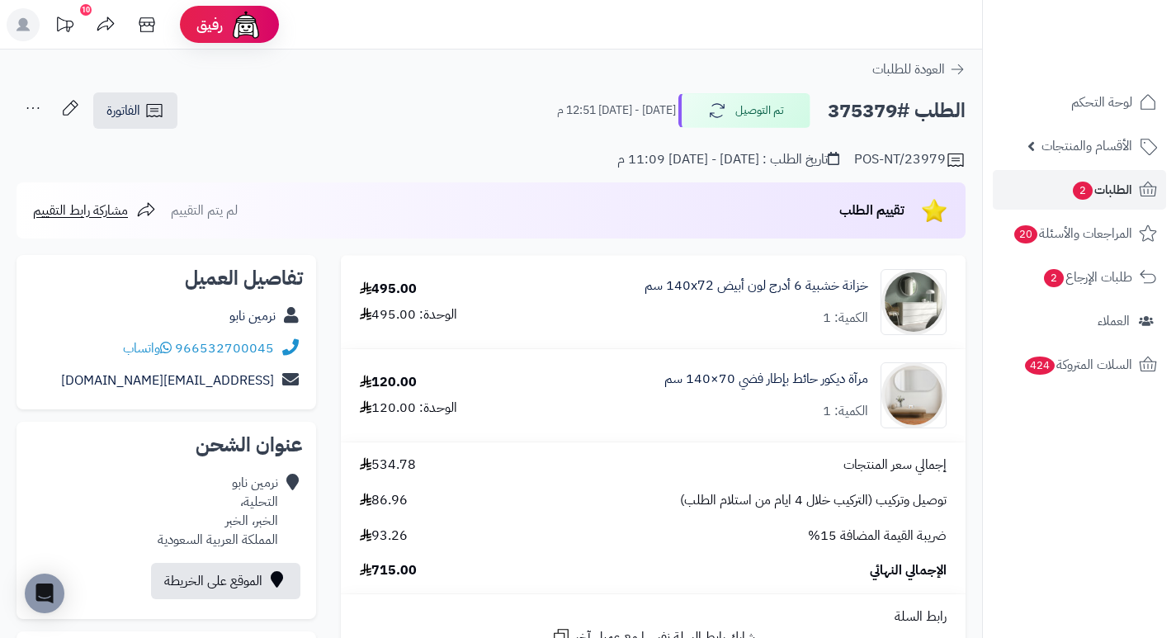
click at [862, 104] on h2 "الطلب #375379" at bounding box center [897, 111] width 138 height 34
copy h2 "375379"
